Goal: Answer question/provide support

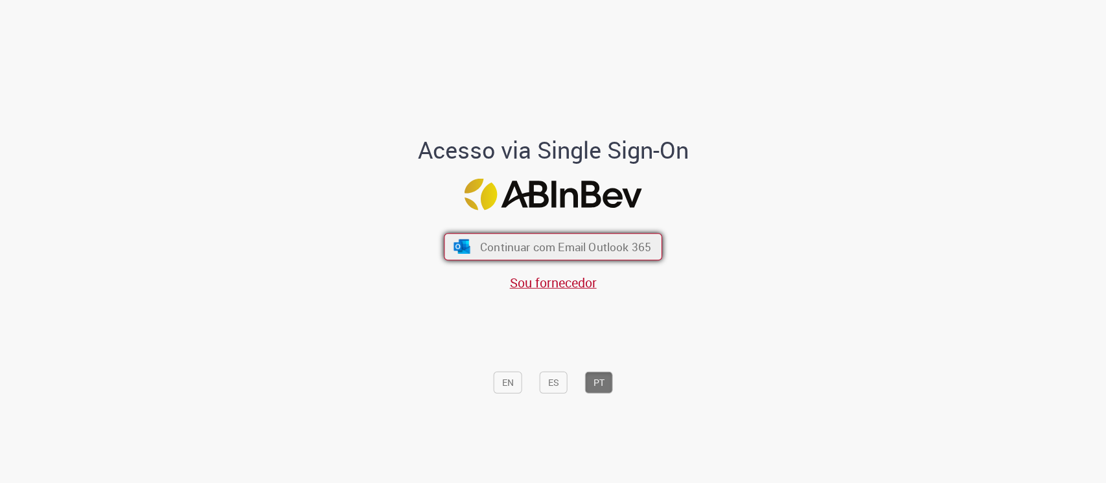
click at [607, 248] on span "Continuar com Email Outlook 365" at bounding box center [565, 246] width 171 height 15
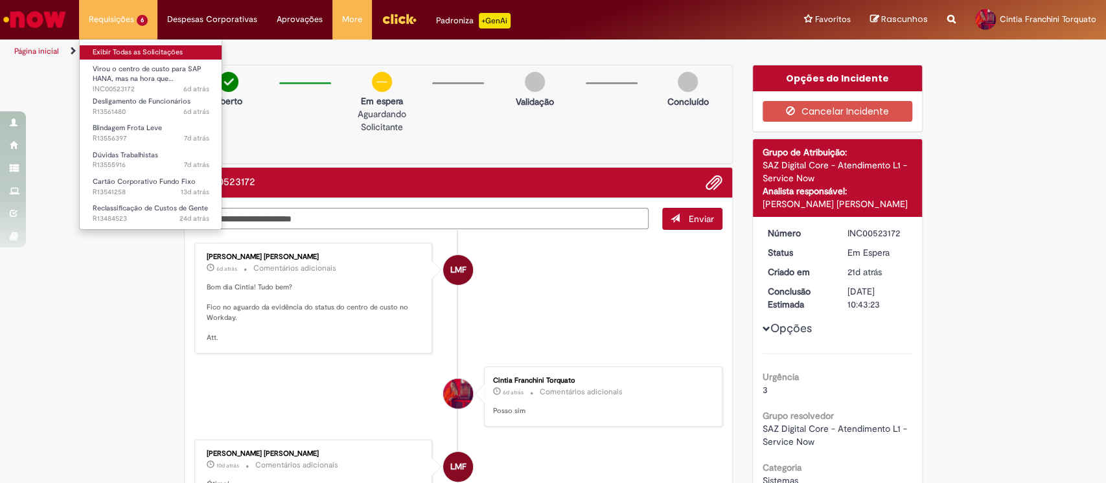
click at [120, 49] on link "Exibir Todas as Solicitações" at bounding box center [151, 52] width 143 height 14
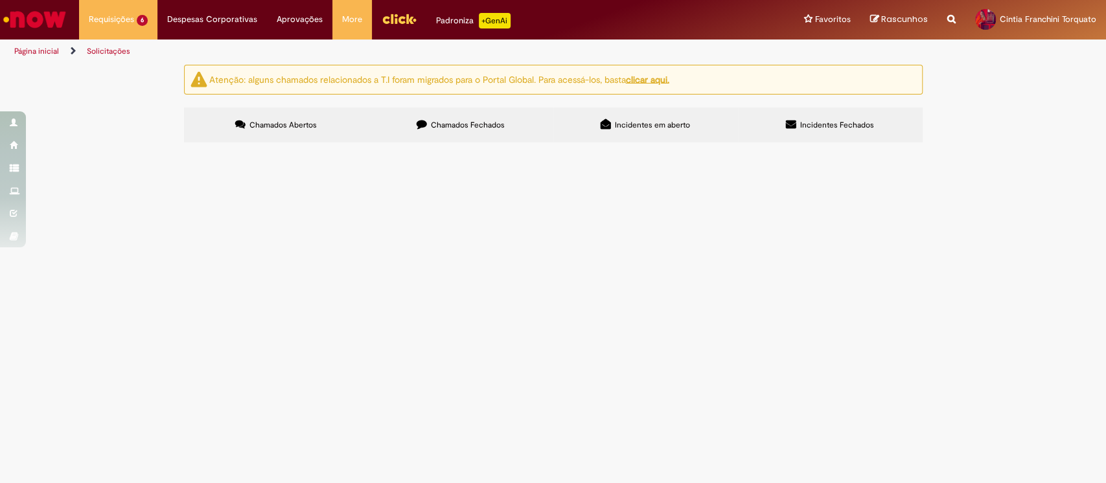
click at [0, 0] on span "Olá, tudo bem? Estou tentando incluir a redução do funcionário, mas por duas ve…" at bounding box center [0, 0] width 0 height 0
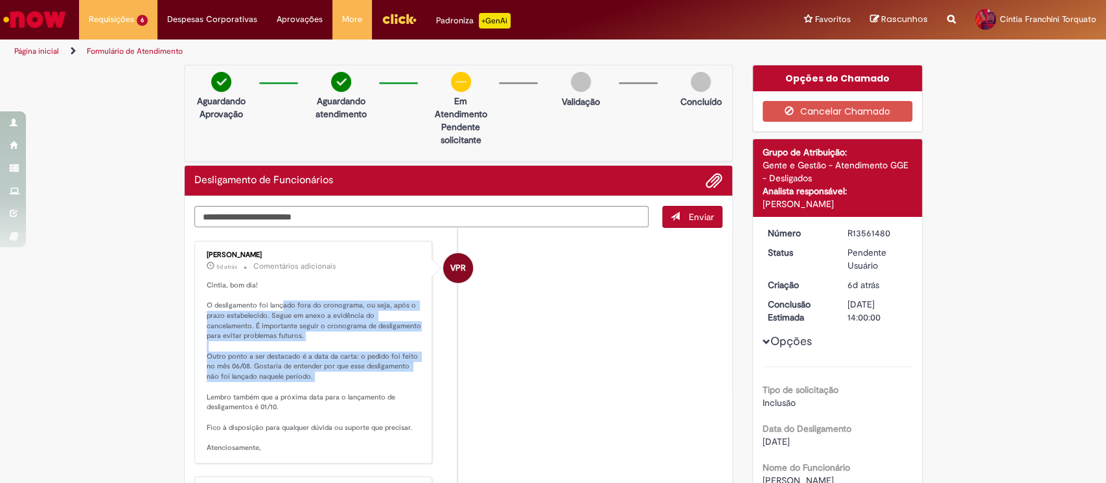
drag, startPoint x: 273, startPoint y: 202, endPoint x: 387, endPoint y: 391, distance: 220.9
click at [391, 391] on p "Cintia, bom dia! O desligamento foi lançado fora do cronograma, ou seja, após o…" at bounding box center [315, 367] width 216 height 173
click at [355, 382] on p "Cintia, bom dia! O desligamento foi lançado fora do cronograma, ou seja, após o…" at bounding box center [315, 367] width 216 height 173
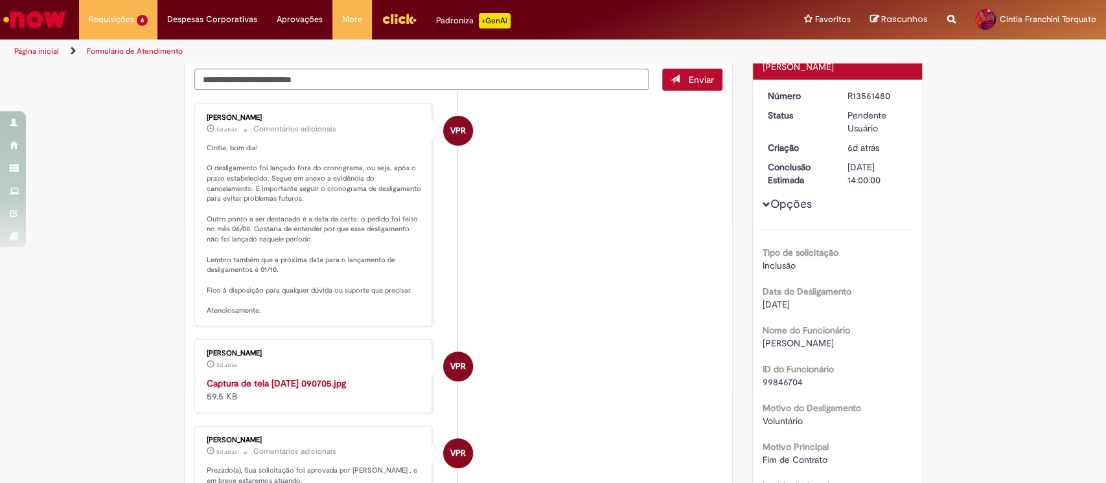
scroll to position [172, 0]
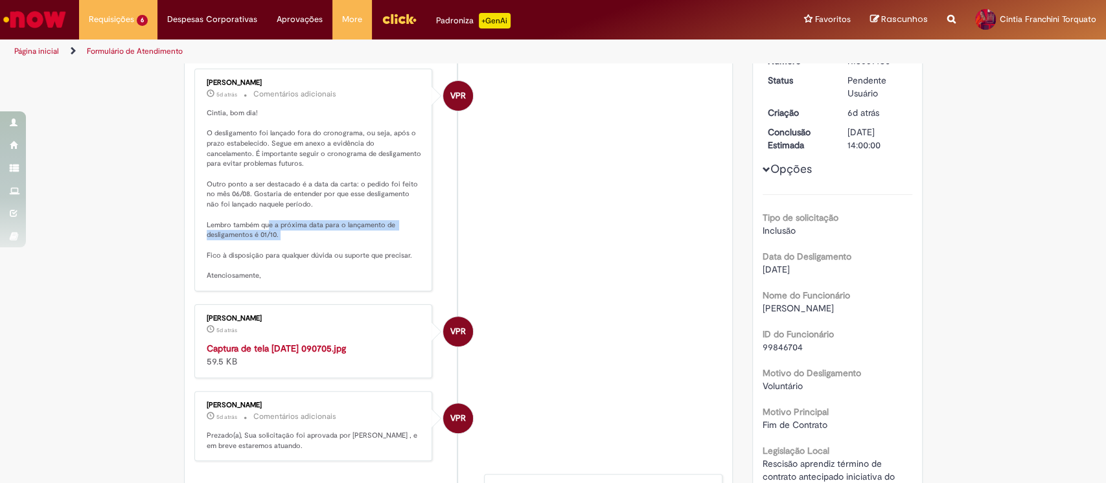
drag, startPoint x: 262, startPoint y: 221, endPoint x: 299, endPoint y: 245, distance: 44.0
click at [299, 245] on p "Cintia, bom dia! O desligamento foi lançado fora do cronograma, ou seja, após o…" at bounding box center [315, 194] width 216 height 173
click at [288, 237] on p "Cintia, bom dia! O desligamento foi lançado fora do cronograma, ou seja, após o…" at bounding box center [315, 194] width 216 height 173
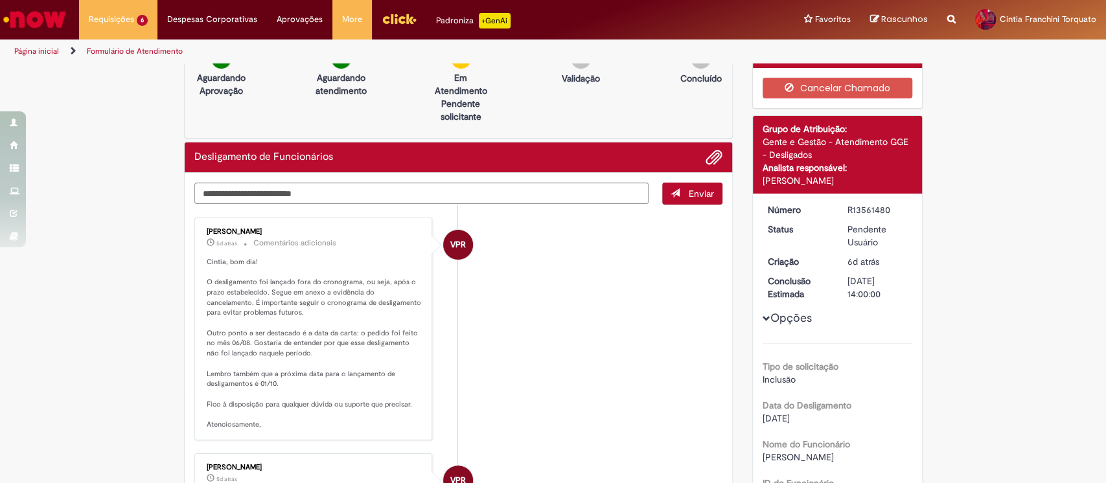
scroll to position [0, 0]
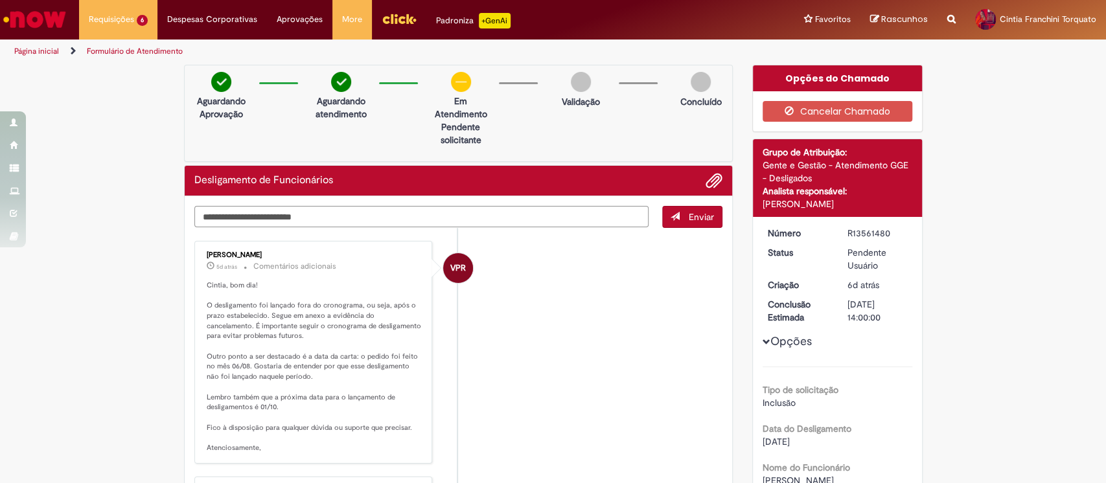
click at [430, 210] on textarea "Digite sua mensagem aqui..." at bounding box center [421, 217] width 455 height 22
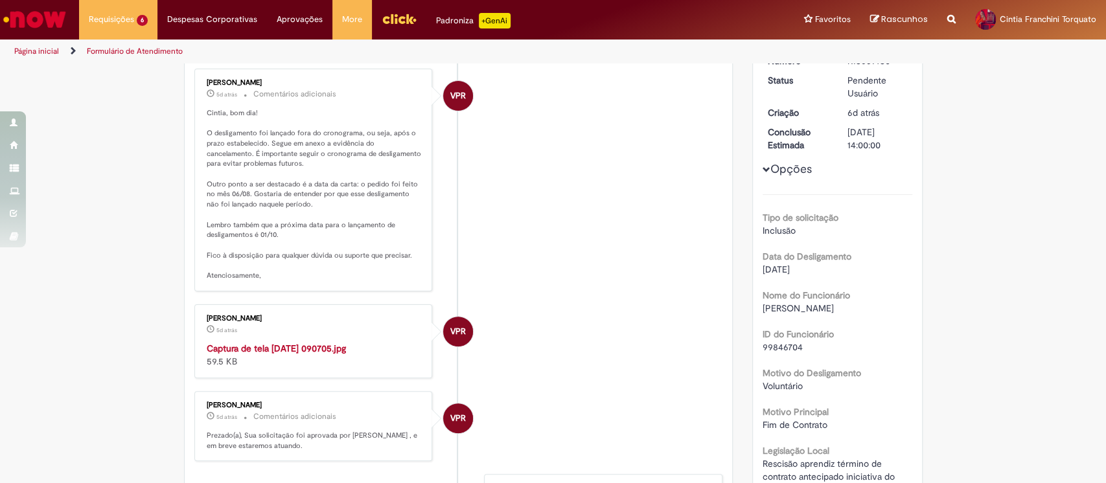
type textarea "**********"
